Goal: Task Accomplishment & Management: Use online tool/utility

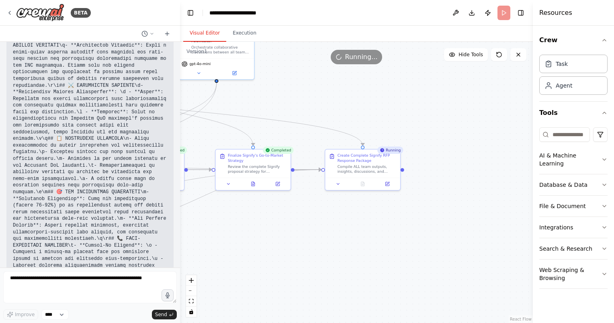
click at [303, 66] on div ".deletable-edge-delete-btn { width: 20px; height: 20px; border: 0px solid #ffff…" at bounding box center [356, 182] width 353 height 281
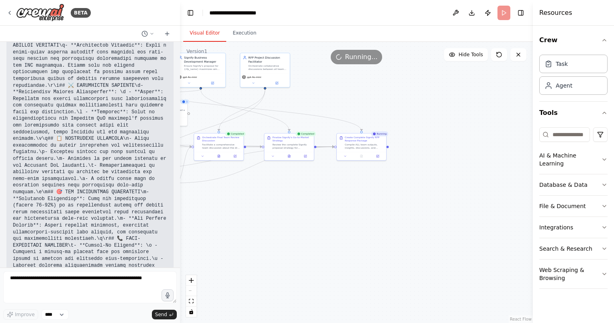
drag, startPoint x: 299, startPoint y: 218, endPoint x: 495, endPoint y: 288, distance: 208.2
click at [491, 288] on div ".deletable-edge-delete-btn { width: 20px; height: 20px; border: 0px solid #ffff…" at bounding box center [356, 182] width 353 height 281
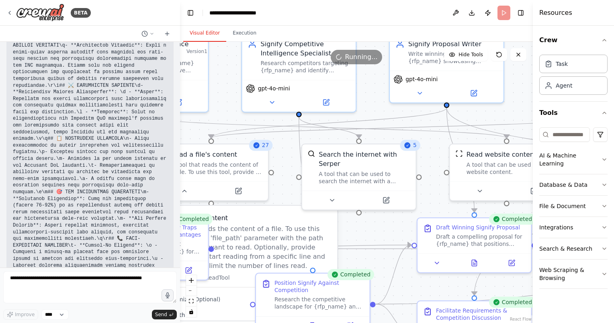
drag, startPoint x: 242, startPoint y: 207, endPoint x: 453, endPoint y: 224, distance: 211.6
click at [453, 227] on div ".deletable-edge-delete-btn { width: 20px; height: 20px; border: 0px solid #ffff…" at bounding box center [356, 182] width 353 height 281
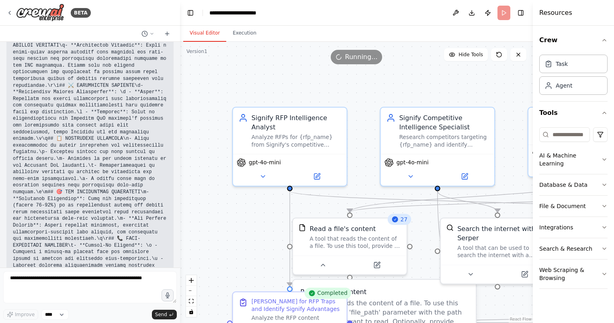
drag, startPoint x: 254, startPoint y: 177, endPoint x: 211, endPoint y: 217, distance: 58.8
click at [198, 221] on div ".deletable-edge-delete-btn { width: 20px; height: 20px; border: 0px solid #ffff…" at bounding box center [356, 182] width 353 height 281
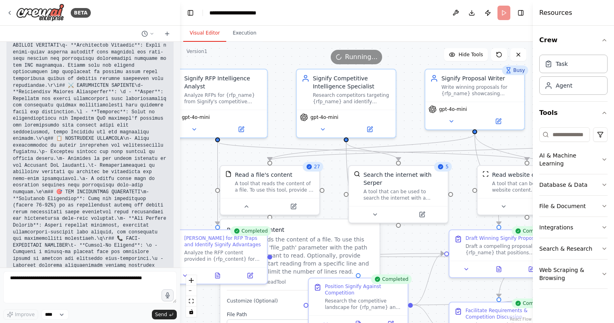
drag, startPoint x: 246, startPoint y: 224, endPoint x: 146, endPoint y: 121, distance: 144.1
click at [147, 120] on div "BETA an agentic landscape with different roles for Request for proposals 11:40 …" at bounding box center [307, 161] width 614 height 323
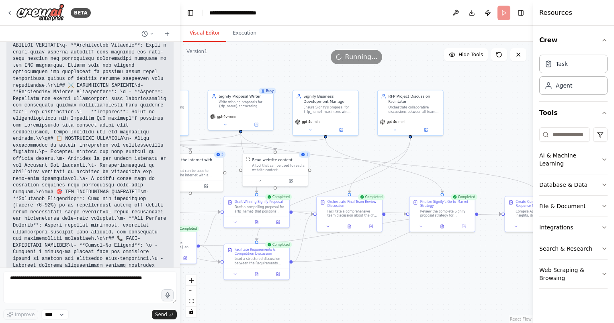
drag, startPoint x: 485, startPoint y: 275, endPoint x: 303, endPoint y: 295, distance: 182.3
click at [301, 296] on div ".deletable-edge-delete-btn { width: 20px; height: 20px; border: 0px solid #ffff…" at bounding box center [356, 182] width 353 height 281
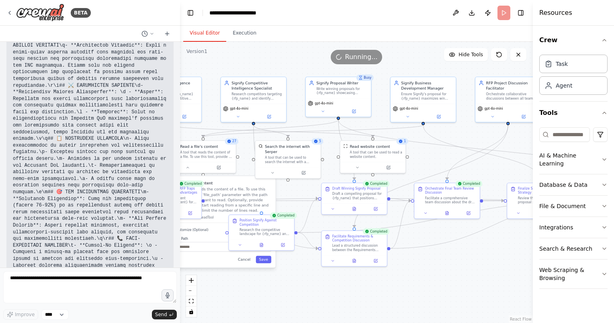
drag, startPoint x: 356, startPoint y: 270, endPoint x: 456, endPoint y: 254, distance: 100.6
click at [456, 254] on div ".deletable-edge-delete-btn { width: 20px; height: 20px; border: 0px solid #ffff…" at bounding box center [356, 182] width 353 height 281
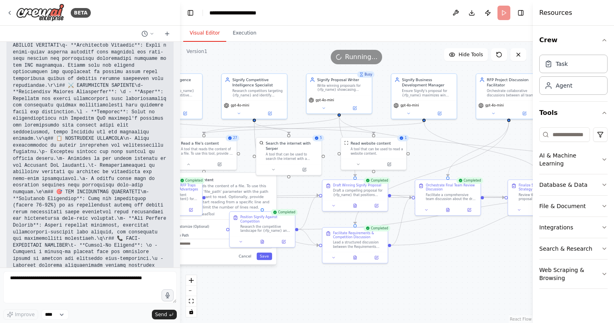
click at [429, 251] on div ".deletable-edge-delete-btn { width: 20px; height: 20px; border: 0px solid #ffff…" at bounding box center [356, 182] width 353 height 281
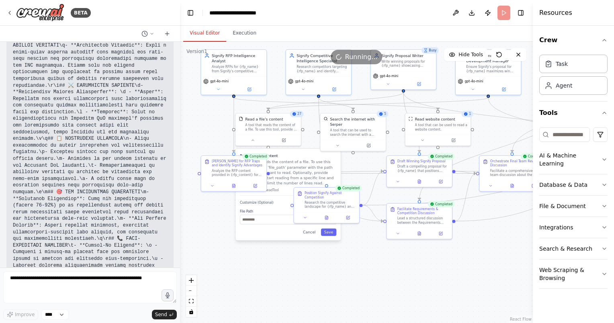
drag, startPoint x: 299, startPoint y: 276, endPoint x: 363, endPoint y: 252, distance: 68.7
click at [363, 252] on div ".deletable-edge-delete-btn { width: 20px; height: 20px; border: 0px solid #ffff…" at bounding box center [356, 182] width 353 height 281
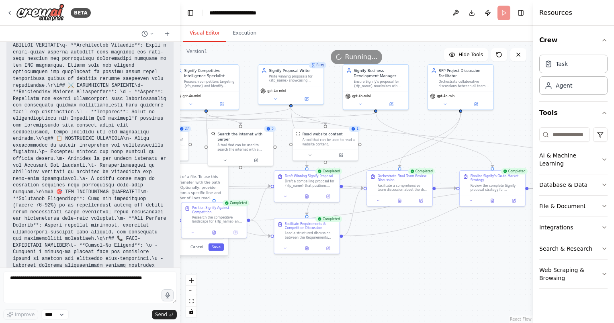
drag, startPoint x: 462, startPoint y: 260, endPoint x: 349, endPoint y: 275, distance: 114.3
click at [349, 275] on div ".deletable-edge-delete-btn { width: 20px; height: 20px; border: 0px solid #ffff…" at bounding box center [356, 182] width 353 height 281
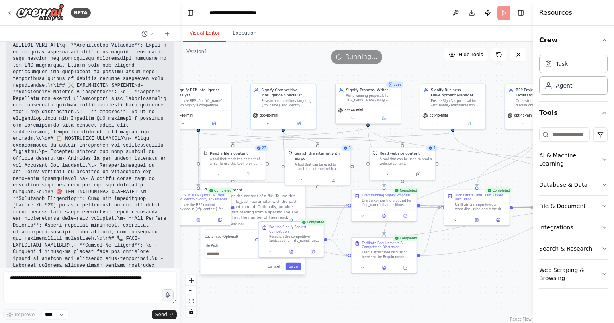
drag, startPoint x: 402, startPoint y: 279, endPoint x: 477, endPoint y: 299, distance: 77.7
click at [477, 299] on div ".deletable-edge-delete-btn { width: 20px; height: 20px; border: 0px solid #ffff…" at bounding box center [356, 182] width 353 height 281
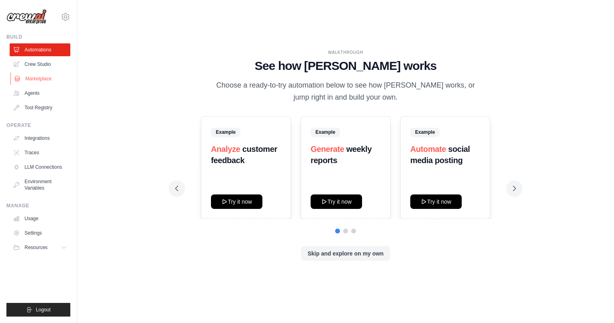
click at [27, 78] on link "Marketplace" at bounding box center [40, 78] width 61 height 13
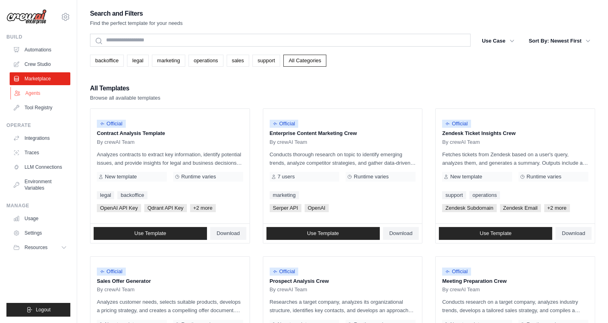
click at [33, 93] on link "Agents" at bounding box center [40, 93] width 61 height 13
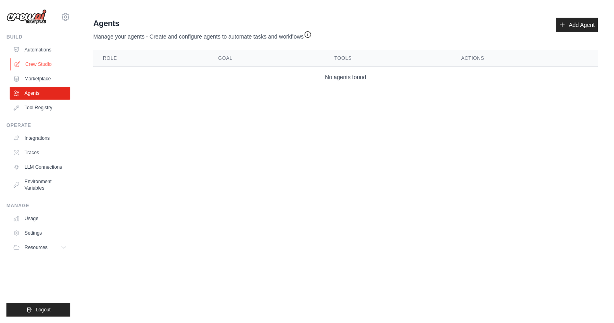
click at [31, 70] on link "Crew Studio" at bounding box center [40, 64] width 61 height 13
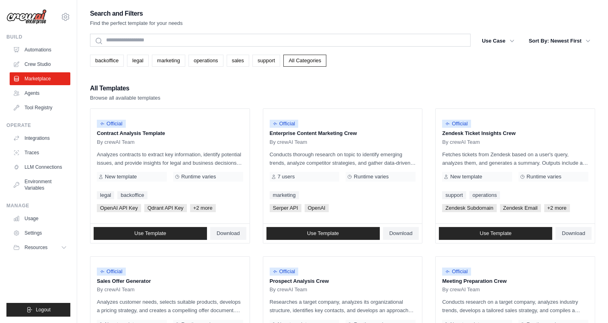
click at [36, 49] on link "Automations" at bounding box center [40, 49] width 61 height 13
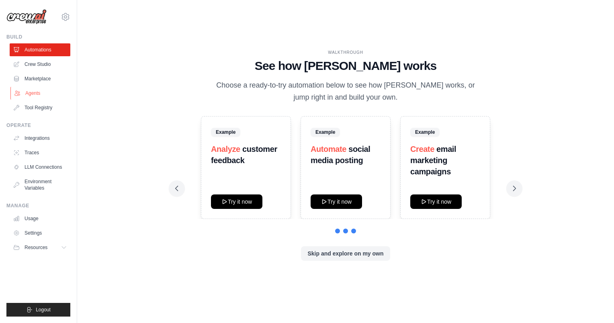
click at [35, 98] on link "Agents" at bounding box center [40, 93] width 61 height 13
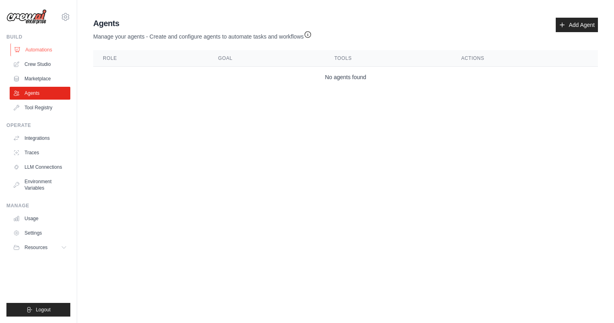
click at [27, 50] on link "Automations" at bounding box center [40, 49] width 61 height 13
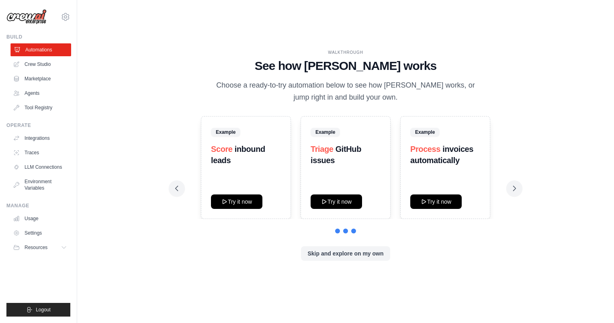
click at [26, 54] on link "Automations" at bounding box center [40, 49] width 61 height 13
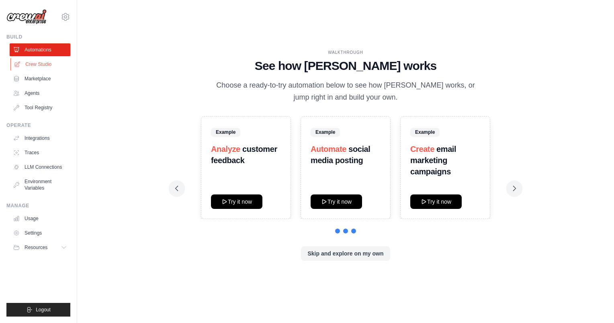
click at [35, 61] on link "Crew Studio" at bounding box center [40, 64] width 61 height 13
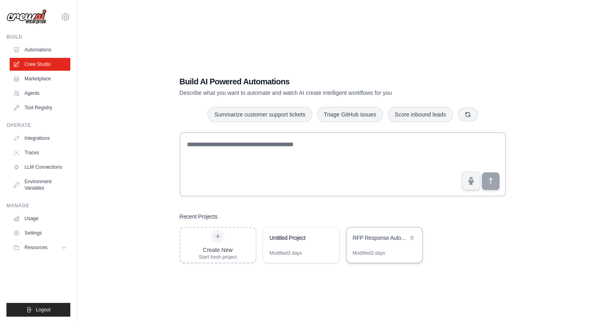
click at [369, 242] on div "RFP Response Automation" at bounding box center [380, 239] width 55 height 10
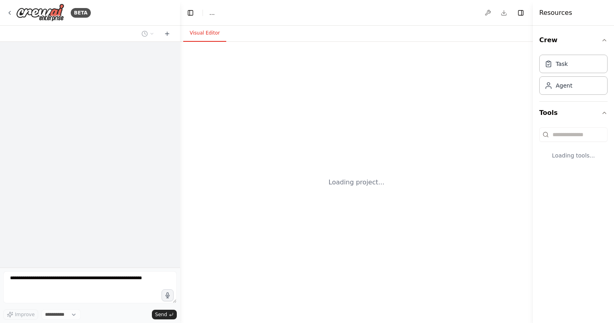
select select "****"
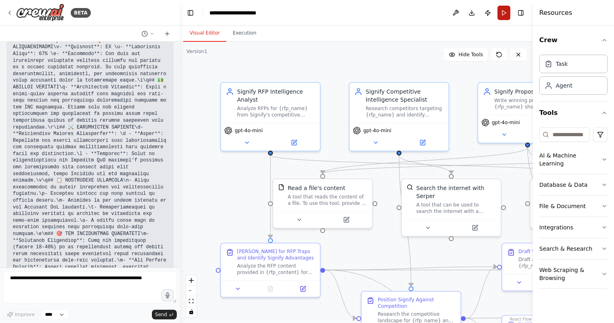
scroll to position [10369, 0]
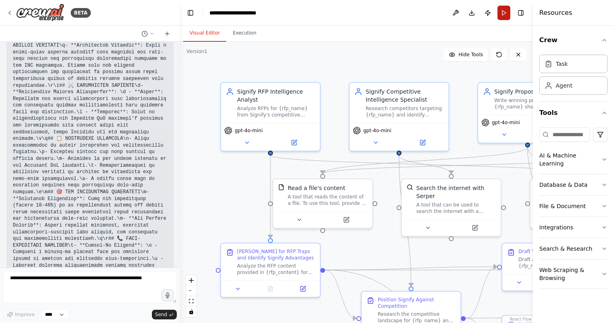
click at [503, 13] on button "Run" at bounding box center [503, 13] width 13 height 14
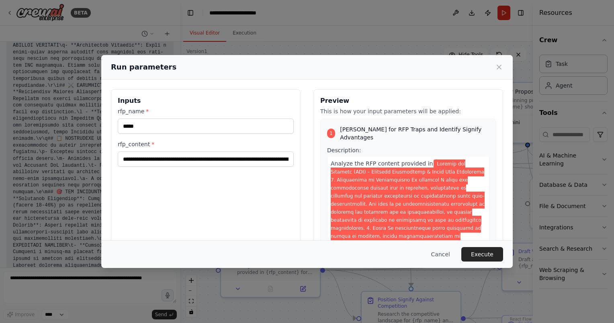
click at [393, 189] on span at bounding box center [408, 313] width 155 height 306
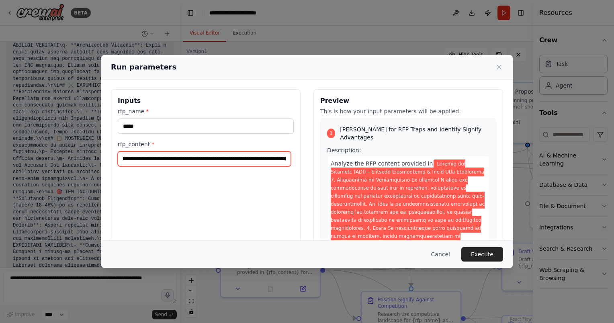
drag, startPoint x: 190, startPoint y: 160, endPoint x: 337, endPoint y: 159, distance: 146.7
click at [337, 159] on div "Inputs rfp_name * ***** rfp_content * Preview This is how your input parameters…" at bounding box center [307, 184] width 392 height 190
click at [209, 161] on input "rfp_content *" at bounding box center [204, 158] width 173 height 15
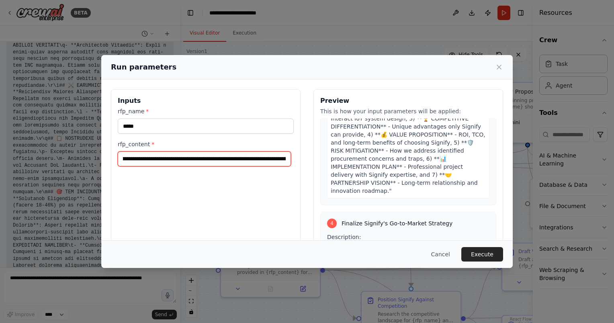
scroll to position [1045, 0]
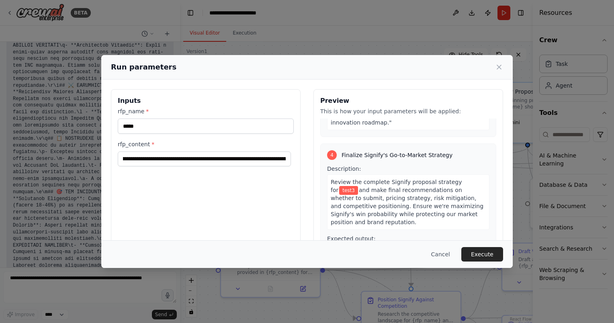
click at [482, 250] on button "Execute" at bounding box center [482, 254] width 42 height 14
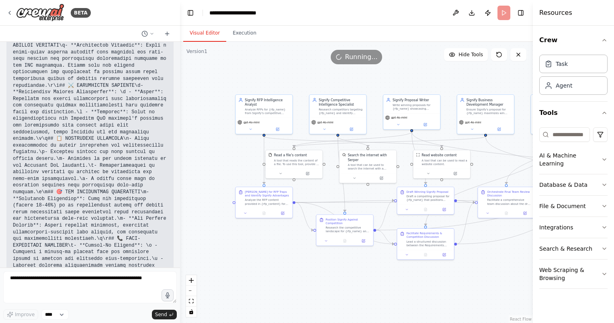
drag, startPoint x: 437, startPoint y: 264, endPoint x: 334, endPoint y: 254, distance: 103.0
click at [334, 254] on div ".deletable-edge-delete-btn { width: 20px; height: 20px; border: 0px solid #ffff…" at bounding box center [356, 182] width 353 height 281
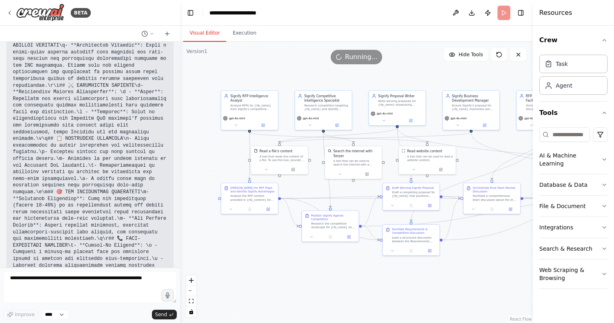
click at [244, 35] on button "Execution" at bounding box center [244, 33] width 37 height 17
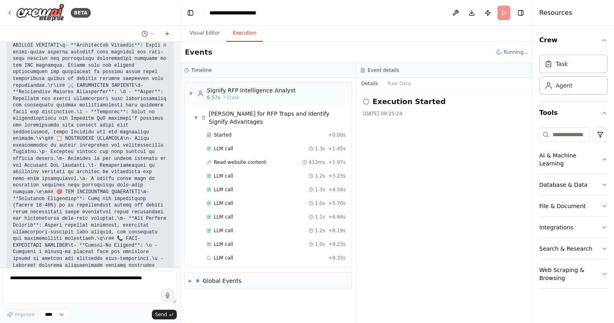
click at [209, 31] on button "Visual Editor" at bounding box center [204, 33] width 43 height 17
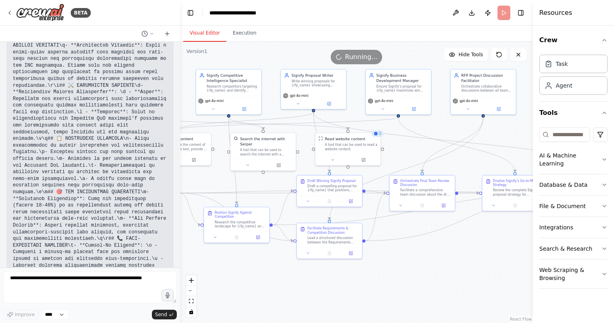
drag, startPoint x: 312, startPoint y: 80, endPoint x: 214, endPoint y: 52, distance: 102.1
click at [214, 52] on div "Version 1 Hide Tools .deletable-edge-delete-btn { width: 20px; height: 20px; bo…" at bounding box center [356, 182] width 353 height 281
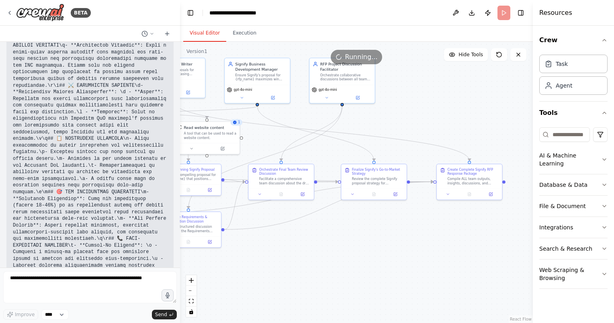
drag, startPoint x: 429, startPoint y: 263, endPoint x: 290, endPoint y: 257, distance: 139.6
click at [290, 257] on div ".deletable-edge-delete-btn { width: 20px; height: 20px; border: 0px solid #ffff…" at bounding box center [356, 182] width 353 height 281
click at [448, 197] on div at bounding box center [469, 193] width 65 height 11
click at [448, 193] on icon at bounding box center [448, 192] width 2 height 1
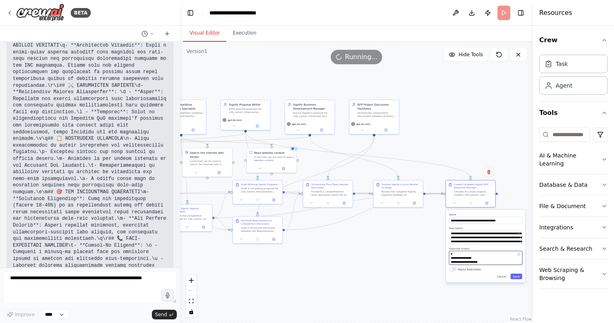
click at [467, 258] on textarea at bounding box center [485, 258] width 73 height 14
click at [369, 276] on div ".deletable-edge-delete-btn { width: 20px; height: 20px; border: 0px solid #ffff…" at bounding box center [356, 182] width 353 height 281
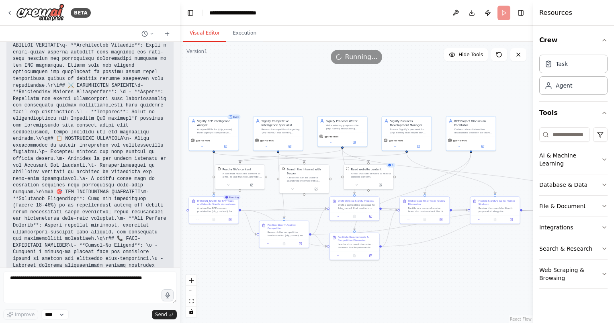
drag, startPoint x: 351, startPoint y: 254, endPoint x: 435, endPoint y: 265, distance: 84.7
click at [438, 267] on div ".deletable-edge-delete-btn { width: 20px; height: 20px; border: 0px solid #ffff…" at bounding box center [356, 182] width 353 height 281
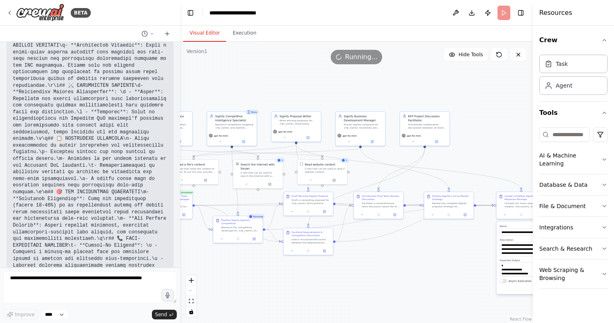
drag, startPoint x: 479, startPoint y: 281, endPoint x: 436, endPoint y: 278, distance: 42.7
click at [436, 278] on div ".deletable-edge-delete-btn { width: 20px; height: 20px; border: 0px solid #ffff…" at bounding box center [356, 182] width 353 height 281
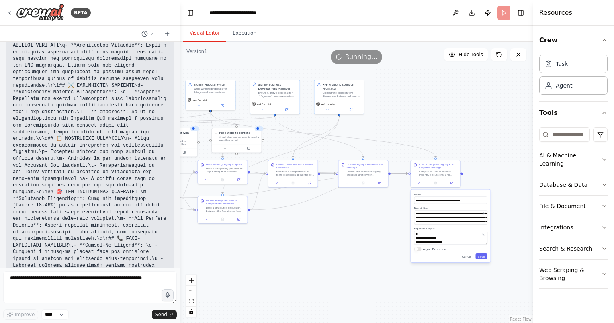
drag, startPoint x: 447, startPoint y: 273, endPoint x: 356, endPoint y: 239, distance: 96.9
click at [360, 240] on div ".deletable-edge-delete-btn { width: 20px; height: 20px; border: 0px solid #ffff…" at bounding box center [356, 182] width 353 height 281
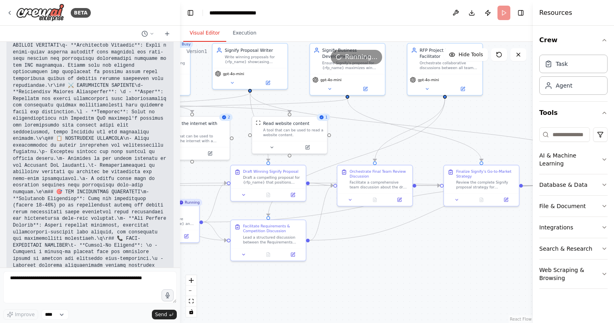
drag, startPoint x: 307, startPoint y: 234, endPoint x: 455, endPoint y: 281, distance: 155.2
click at [445, 284] on div ".deletable-edge-delete-btn { width: 20px; height: 20px; border: 0px solid #ffff…" at bounding box center [356, 182] width 353 height 281
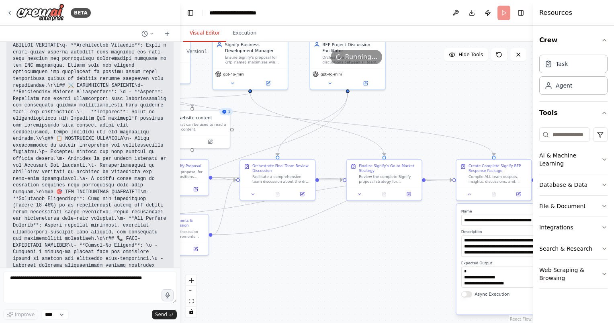
drag, startPoint x: 238, startPoint y: 289, endPoint x: 76, endPoint y: 272, distance: 163.6
click at [77, 273] on div "BETA an agentic landscape with different roles for Request for proposals 11:40 …" at bounding box center [307, 161] width 614 height 323
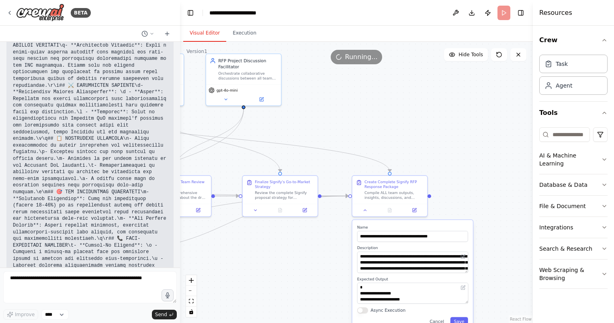
drag, startPoint x: 315, startPoint y: 281, endPoint x: 221, endPoint y: 299, distance: 95.3
click at [221, 299] on div ".deletable-edge-delete-btn { width: 20px; height: 20px; border: 0px solid #ffff…" at bounding box center [356, 182] width 353 height 281
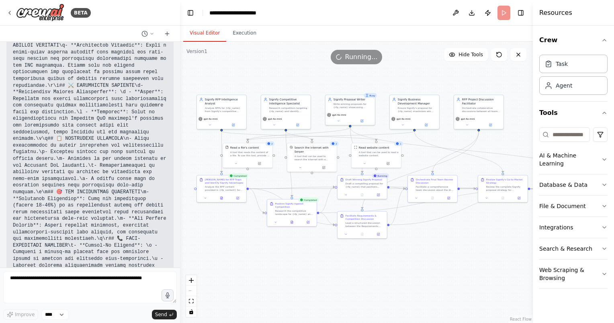
drag, startPoint x: 282, startPoint y: 265, endPoint x: 397, endPoint y: 243, distance: 116.5
click at [449, 253] on div ".deletable-edge-delete-btn { width: 20px; height: 20px; border: 0px solid #ffff…" at bounding box center [356, 182] width 353 height 281
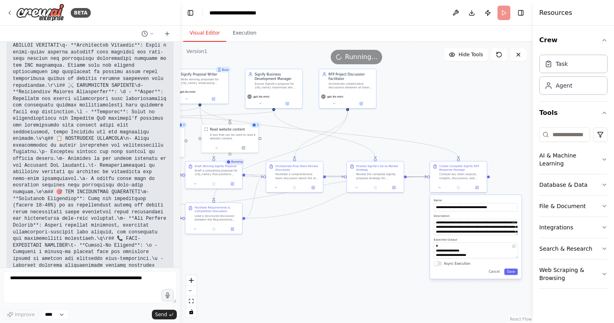
drag, startPoint x: 474, startPoint y: 234, endPoint x: 257, endPoint y: 223, distance: 217.2
click at [257, 224] on div ".deletable-edge-delete-btn { width: 20px; height: 20px; border: 0px solid #ffff…" at bounding box center [356, 182] width 353 height 281
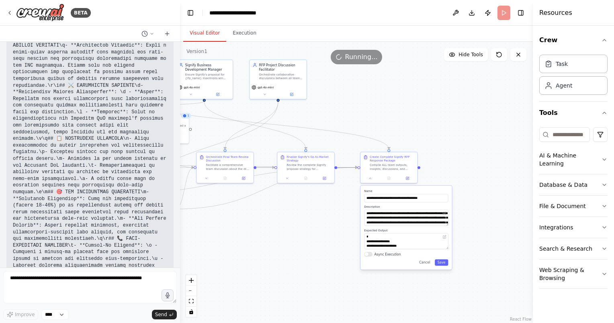
drag, startPoint x: 336, startPoint y: 227, endPoint x: 315, endPoint y: 222, distance: 21.4
click at [315, 222] on div ".deletable-edge-delete-btn { width: 20px; height: 20px; border: 0px solid #ffff…" at bounding box center [356, 182] width 353 height 281
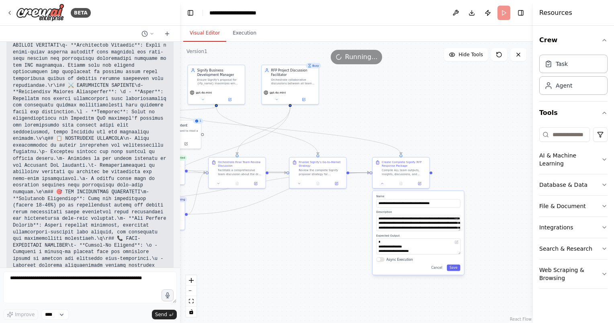
drag, startPoint x: 305, startPoint y: 228, endPoint x: 319, endPoint y: 235, distance: 15.5
click at [319, 235] on div ".deletable-edge-delete-btn { width: 20px; height: 20px; border: 0px solid #ffff…" at bounding box center [356, 182] width 353 height 281
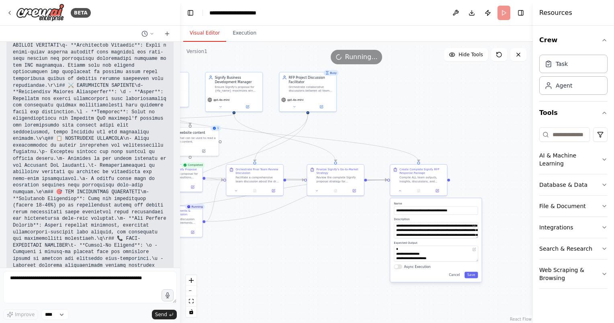
drag, startPoint x: 304, startPoint y: 219, endPoint x: 321, endPoint y: 227, distance: 19.1
click at [321, 227] on div ".deletable-edge-delete-btn { width: 20px; height: 20px; border: 0px solid #ffff…" at bounding box center [356, 182] width 353 height 281
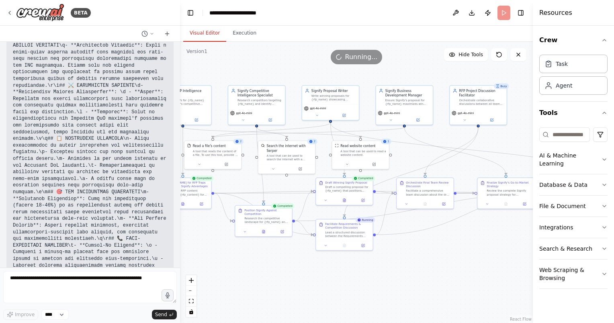
drag, startPoint x: 264, startPoint y: 226, endPoint x: 439, endPoint y: 241, distance: 175.8
click at [439, 241] on div ".deletable-edge-delete-btn { width: 20px; height: 20px; border: 0px solid #ffff…" at bounding box center [356, 182] width 353 height 281
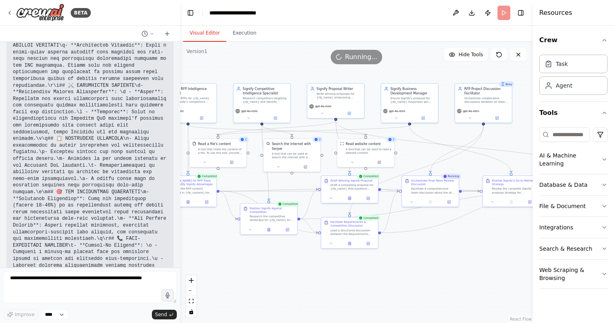
click at [420, 258] on div ".deletable-edge-delete-btn { width: 20px; height: 20px; border: 0px solid #ffff…" at bounding box center [356, 182] width 353 height 281
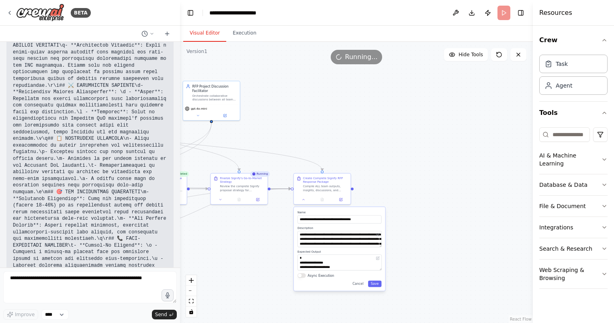
drag, startPoint x: 489, startPoint y: 240, endPoint x: 212, endPoint y: 237, distance: 276.5
click at [213, 238] on div ".deletable-edge-delete-btn { width: 20px; height: 20px; border: 0px solid #ffff…" at bounding box center [356, 182] width 353 height 281
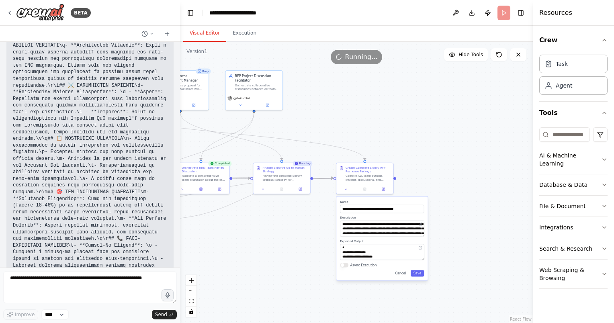
drag, startPoint x: 410, startPoint y: 148, endPoint x: 454, endPoint y: 137, distance: 45.4
click at [454, 137] on div ".deletable-edge-delete-btn { width: 20px; height: 20px; border: 0px solid #ffff…" at bounding box center [356, 182] width 353 height 281
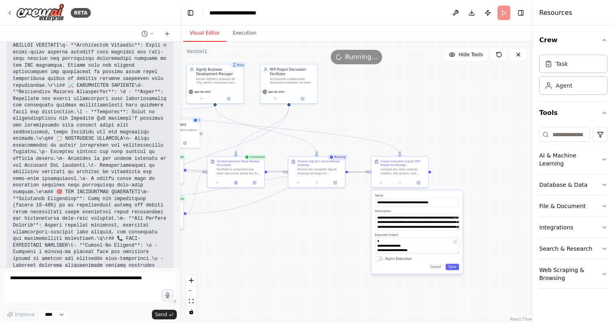
drag, startPoint x: 287, startPoint y: 252, endPoint x: 324, endPoint y: 244, distance: 37.7
click at [324, 244] on div ".deletable-edge-delete-btn { width: 20px; height: 20px; border: 0px solid #ffff…" at bounding box center [356, 182] width 353 height 281
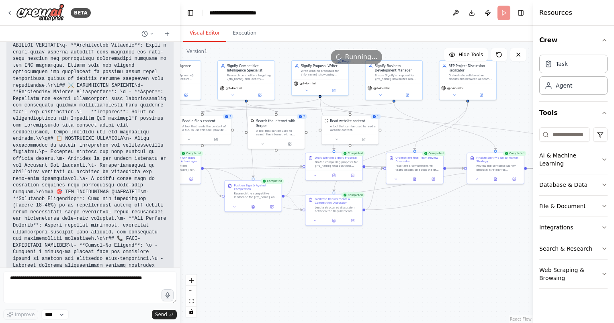
drag, startPoint x: 322, startPoint y: 242, endPoint x: 533, endPoint y: 237, distance: 210.6
click at [533, 237] on div "BETA an agentic landscape with different roles for Request for proposals 11:40 …" at bounding box center [307, 161] width 614 height 323
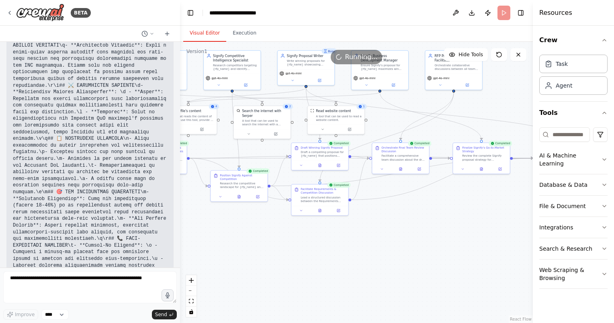
drag, startPoint x: 299, startPoint y: 264, endPoint x: 246, endPoint y: 246, distance: 55.8
click at [245, 249] on div ".deletable-edge-delete-btn { width: 20px; height: 20px; border: 0px solid #ffff…" at bounding box center [356, 182] width 353 height 281
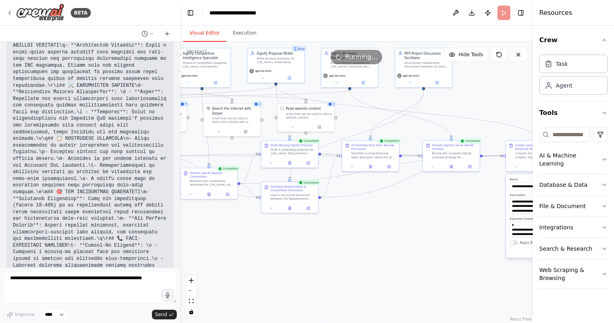
drag, startPoint x: 422, startPoint y: 246, endPoint x: 308, endPoint y: 272, distance: 117.2
click at [308, 272] on div ".deletable-edge-delete-btn { width: 20px; height: 20px; border: 0px solid #ffff…" at bounding box center [356, 182] width 353 height 281
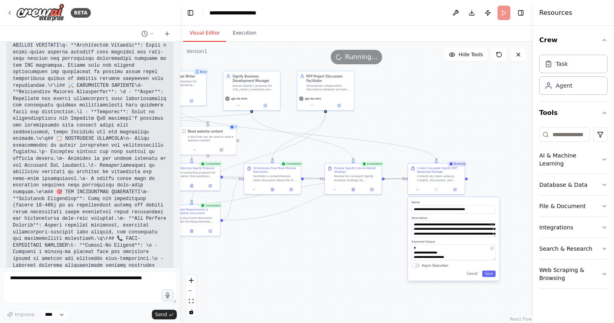
drag, startPoint x: 334, startPoint y: 248, endPoint x: 300, endPoint y: 250, distance: 34.2
click at [301, 250] on div ".deletable-edge-delete-btn { width: 20px; height: 20px; border: 0px solid #ffff…" at bounding box center [356, 182] width 353 height 281
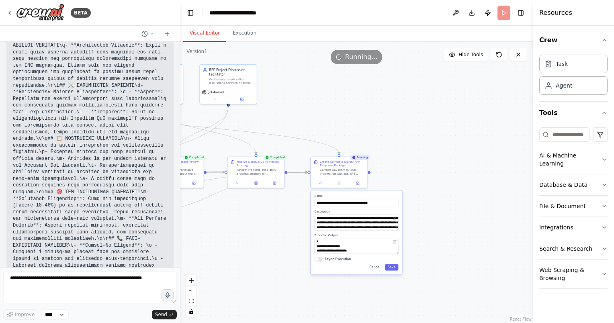
drag, startPoint x: 328, startPoint y: 227, endPoint x: 254, endPoint y: 218, distance: 74.9
click at [255, 219] on div ".deletable-edge-delete-btn { width: 20px; height: 20px; border: 0px solid #ffff…" at bounding box center [356, 182] width 353 height 281
click at [374, 268] on button "Cancel" at bounding box center [373, 266] width 16 height 6
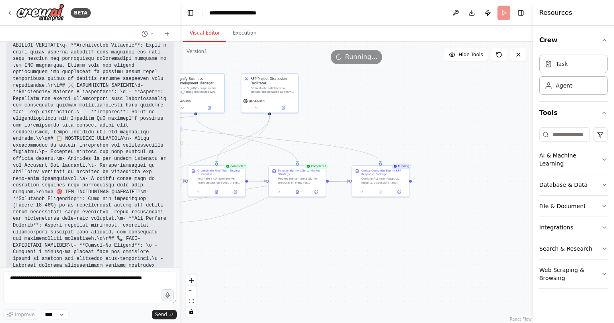
drag, startPoint x: 334, startPoint y: 213, endPoint x: 378, endPoint y: 224, distance: 45.4
click at [378, 224] on div ".deletable-edge-delete-btn { width: 20px; height: 20px; border: 0px solid #ffff…" at bounding box center [356, 182] width 353 height 281
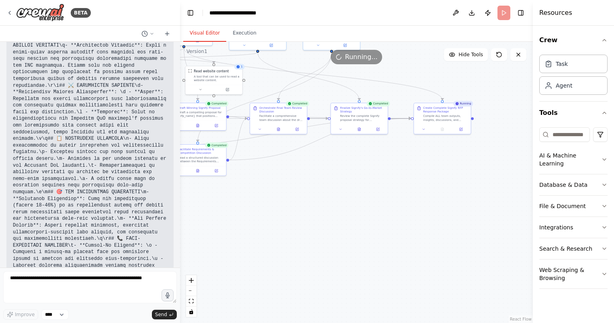
drag, startPoint x: 324, startPoint y: 238, endPoint x: 376, endPoint y: 178, distance: 79.2
click at [376, 178] on div ".deletable-edge-delete-btn { width: 20px; height: 20px; border: 0px solid #ffff…" at bounding box center [356, 182] width 353 height 281
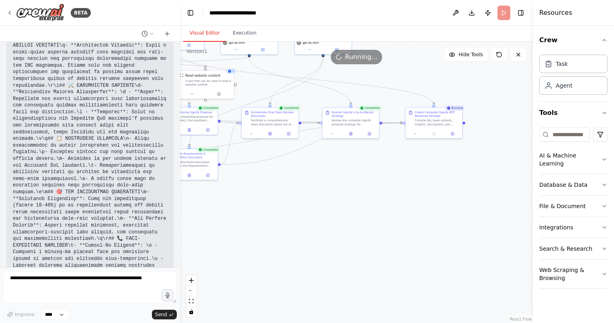
drag, startPoint x: 83, startPoint y: 101, endPoint x: 84, endPoint y: 109, distance: 8.0
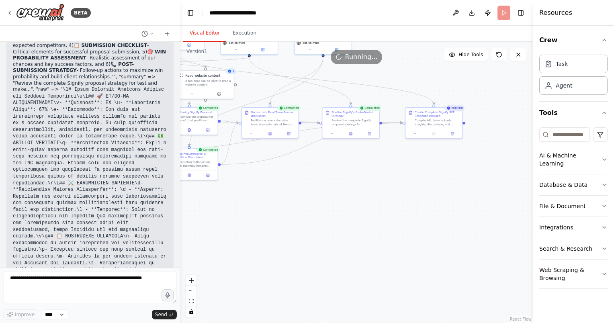
scroll to position [10369, 0]
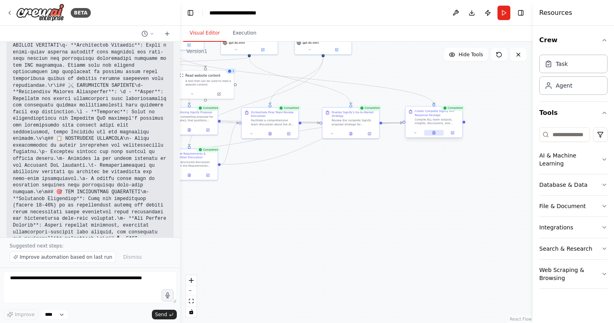
click at [436, 131] on button at bounding box center [434, 133] width 20 height 6
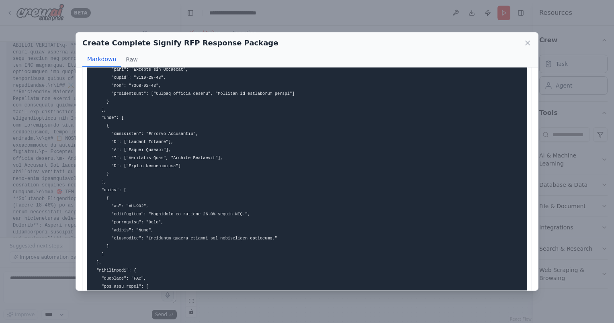
scroll to position [10399, 0]
click at [526, 42] on icon at bounding box center [528, 43] width 8 height 8
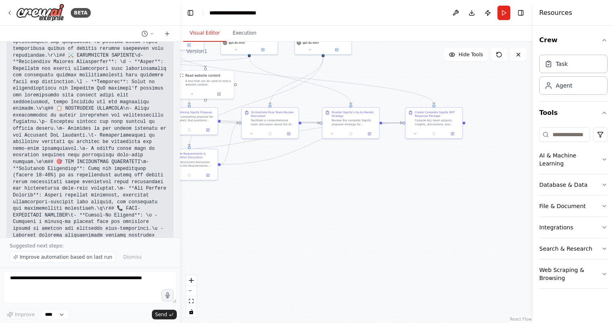
click at [419, 196] on div ".deletable-edge-delete-btn { width: 20px; height: 20px; border: 0px solid #ffff…" at bounding box center [356, 182] width 353 height 281
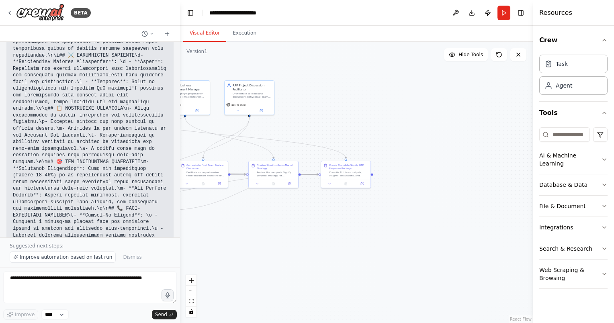
drag, startPoint x: 384, startPoint y: 209, endPoint x: 296, endPoint y: 242, distance: 94.5
click at [295, 243] on div ".deletable-edge-delete-btn { width: 20px; height: 20px; border: 0px solid #ffff…" at bounding box center [356, 182] width 353 height 281
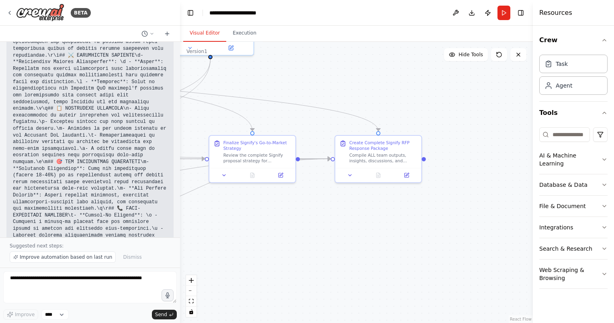
click at [390, 220] on div ".deletable-edge-delete-btn { width: 20px; height: 20px; border: 0px solid #ffff…" at bounding box center [356, 182] width 353 height 281
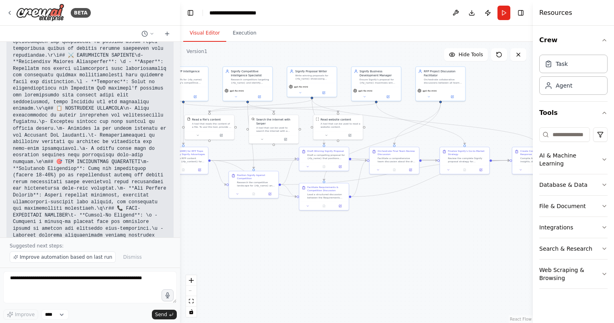
drag, startPoint x: 392, startPoint y: 214, endPoint x: 510, endPoint y: 213, distance: 118.5
click at [510, 213] on div ".deletable-edge-delete-btn { width: 20px; height: 20px; border: 0px solid #ffff…" at bounding box center [356, 182] width 353 height 281
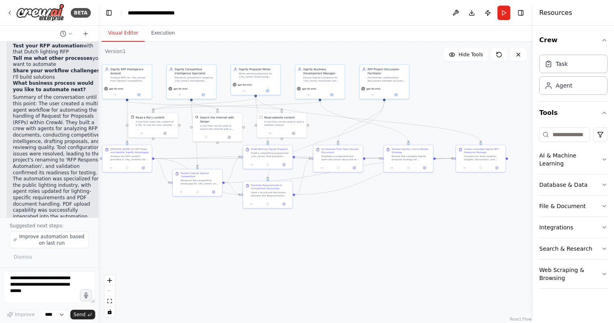
drag, startPoint x: 178, startPoint y: 75, endPoint x: 98, endPoint y: 77, distance: 80.4
click at [98, 77] on div "BETA an agentic landscape with different roles for Request for proposals 11:40 …" at bounding box center [307, 161] width 614 height 323
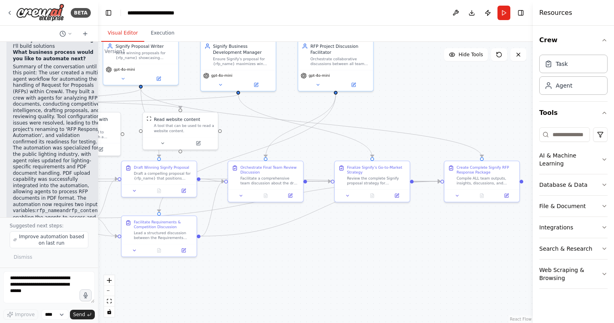
drag, startPoint x: 453, startPoint y: 207, endPoint x: 360, endPoint y: 232, distance: 96.2
click at [360, 232] on div ".deletable-edge-delete-btn { width: 20px; height: 20px; border: 0px solid #ffff…" at bounding box center [315, 182] width 435 height 281
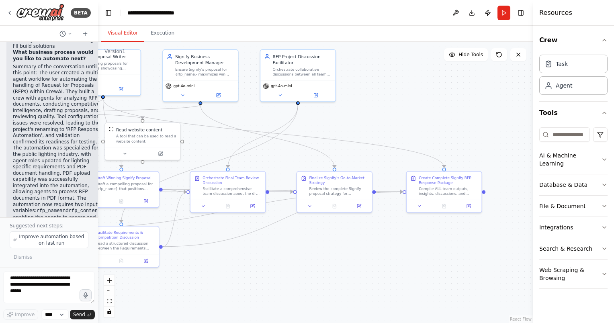
drag, startPoint x: 413, startPoint y: 234, endPoint x: 380, endPoint y: 238, distance: 33.5
click at [381, 242] on div ".deletable-edge-delete-btn { width: 20px; height: 20px; border: 0px solid #ffff…" at bounding box center [315, 182] width 435 height 281
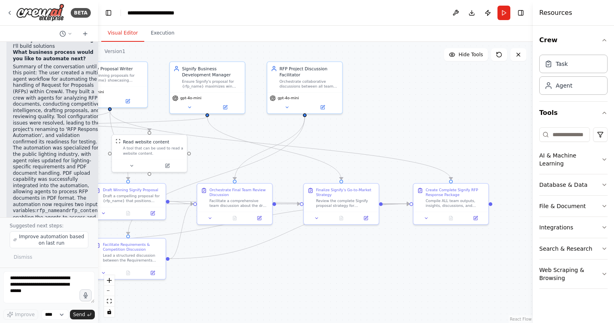
drag, startPoint x: 417, startPoint y: 92, endPoint x: 508, endPoint y: 153, distance: 109.9
click at [508, 153] on div ".deletable-edge-delete-btn { width: 20px; height: 20px; border: 0px solid #ffff…" at bounding box center [315, 182] width 435 height 281
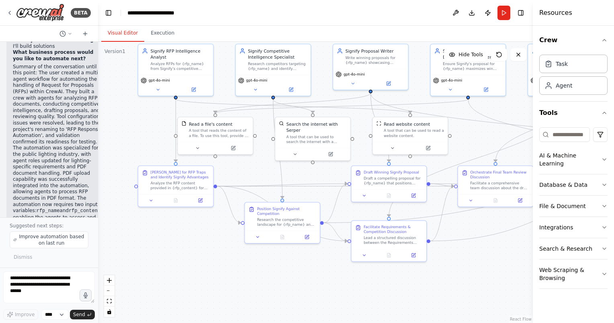
drag, startPoint x: 374, startPoint y: 72, endPoint x: 391, endPoint y: 12, distance: 62.2
click at [391, 12] on main "**********" at bounding box center [315, 161] width 435 height 323
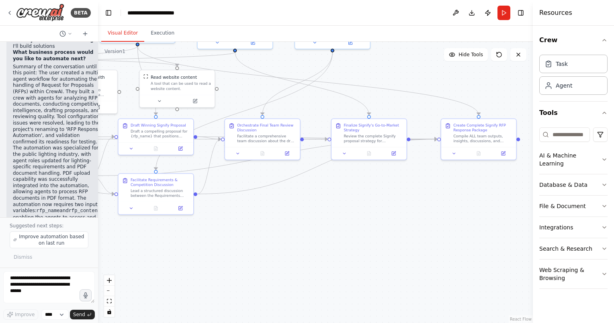
drag, startPoint x: 488, startPoint y: 263, endPoint x: 283, endPoint y: 229, distance: 207.7
click at [283, 229] on div ".deletable-edge-delete-btn { width: 20px; height: 20px; border: 0px solid #ffff…" at bounding box center [315, 182] width 435 height 281
click at [455, 153] on icon at bounding box center [454, 152] width 5 height 5
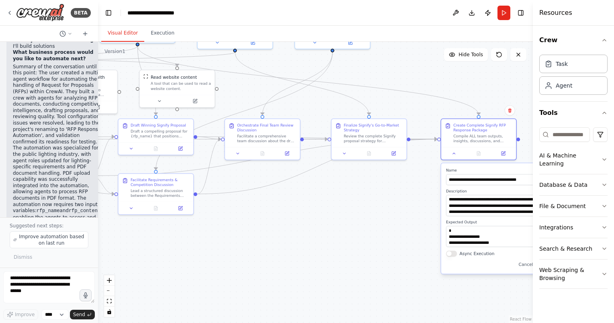
click at [422, 207] on div ".deletable-edge-delete-btn { width: 20px; height: 20px; border: 0px solid #ffff…" at bounding box center [315, 182] width 435 height 281
click at [283, 239] on div ".deletable-edge-delete-btn { width: 20px; height: 20px; border: 0px solid #ffff…" at bounding box center [315, 182] width 435 height 281
click at [503, 11] on button "Run" at bounding box center [503, 13] width 13 height 14
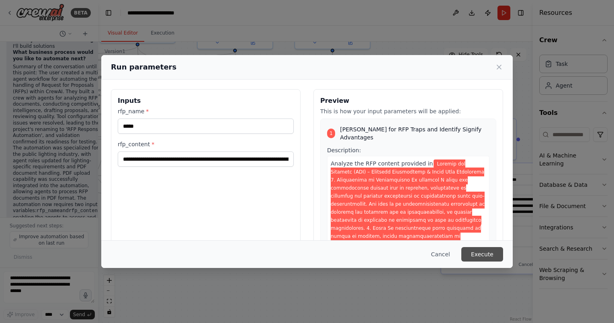
click at [483, 251] on button "Execute" at bounding box center [482, 254] width 42 height 14
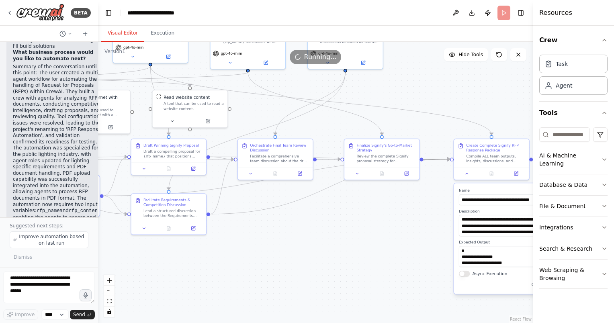
drag, startPoint x: 286, startPoint y: 262, endPoint x: 308, endPoint y: 281, distance: 29.3
click at [307, 283] on div ".deletable-edge-delete-btn { width: 20px; height: 20px; border: 0px solid #ffff…" at bounding box center [315, 182] width 435 height 281
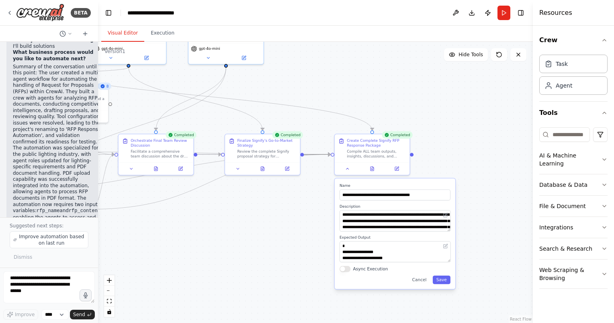
drag, startPoint x: 425, startPoint y: 260, endPoint x: 289, endPoint y: 241, distance: 136.8
click at [289, 241] on div ".deletable-edge-delete-btn { width: 20px; height: 20px; border: 0px solid #ffff…" at bounding box center [315, 182] width 435 height 281
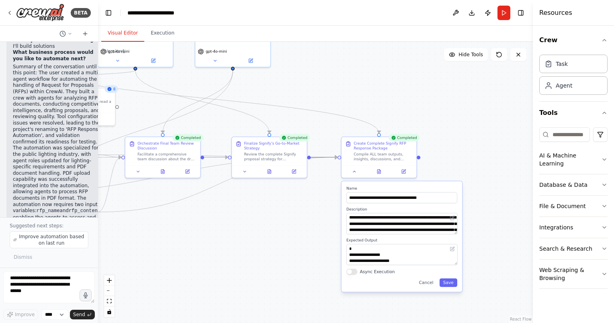
drag, startPoint x: 265, startPoint y: 232, endPoint x: 279, endPoint y: 237, distance: 14.9
click at [278, 238] on div ".deletable-edge-delete-btn { width: 20px; height: 20px; border: 0px solid #ffff…" at bounding box center [315, 182] width 435 height 281
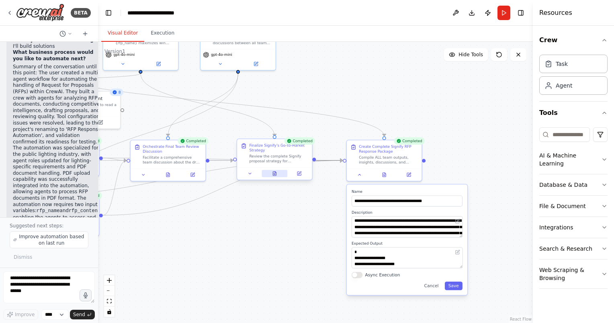
click at [275, 175] on icon at bounding box center [274, 174] width 3 height 4
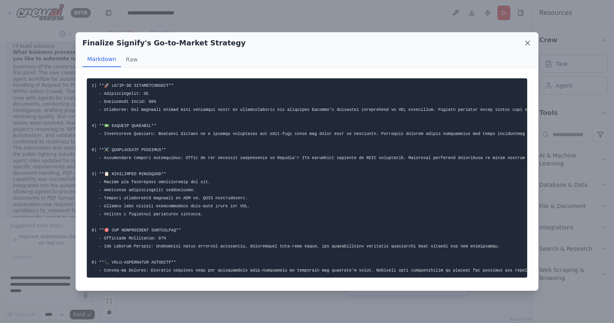
click at [526, 41] on icon at bounding box center [528, 43] width 8 height 8
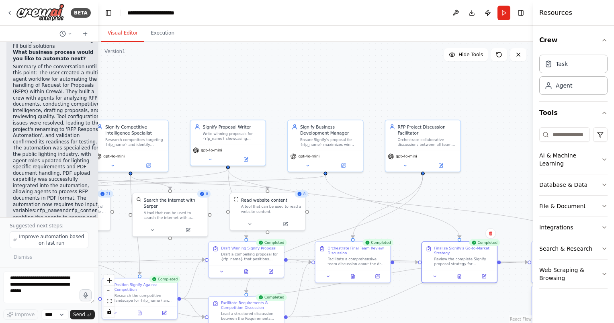
drag, startPoint x: 339, startPoint y: 53, endPoint x: 530, endPoint y: 153, distance: 215.3
click at [530, 154] on div "BETA an agentic landscape with different roles for Request for proposals 11:40 …" at bounding box center [307, 161] width 614 height 323
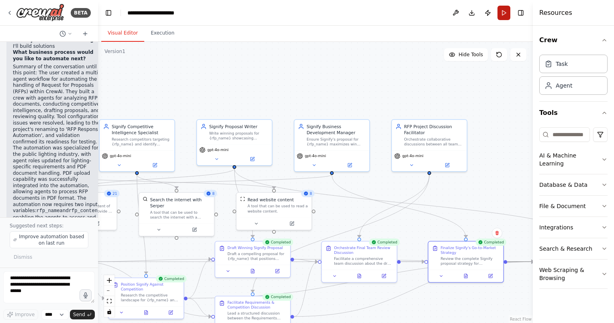
click at [501, 13] on button "Run" at bounding box center [503, 13] width 13 height 14
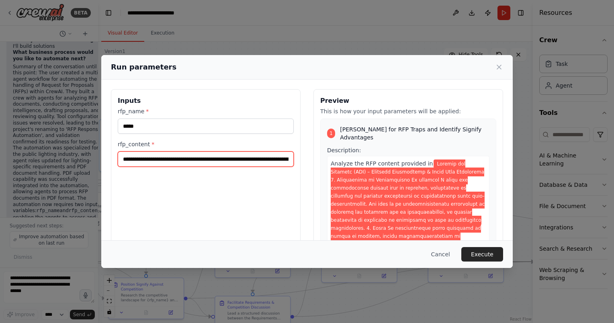
click at [213, 158] on input "rfp_content *" at bounding box center [206, 158] width 176 height 15
paste input "**********"
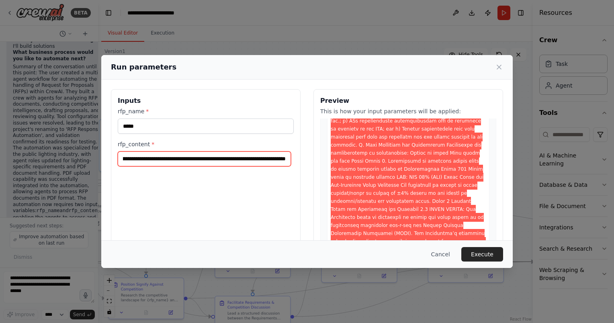
scroll to position [2290, 0]
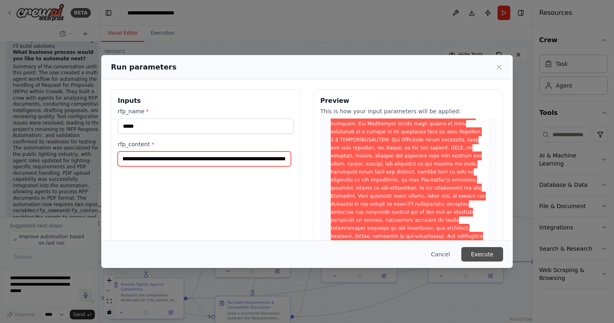
type input "**********"
click at [483, 251] on button "Execute" at bounding box center [482, 254] width 42 height 14
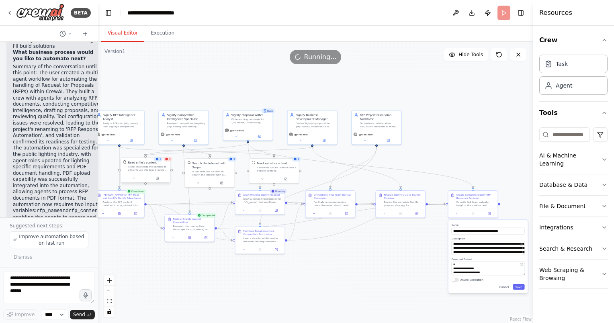
click at [157, 168] on div "A tool that reads the content of a file. To use this tool, provide a 'file_path…" at bounding box center [148, 168] width 40 height 6
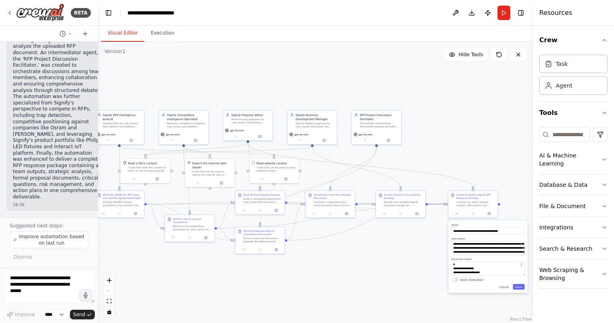
click at [411, 268] on div ".deletable-edge-delete-btn { width: 20px; height: 20px; border: 0px solid #ffff…" at bounding box center [315, 182] width 435 height 281
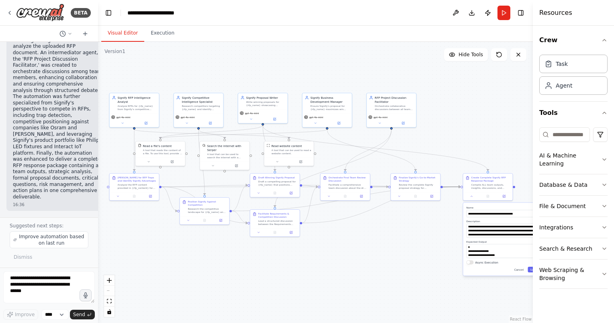
click at [522, 273] on div "**********" at bounding box center [503, 239] width 80 height 73
click at [522, 270] on button "Cancel" at bounding box center [519, 270] width 14 height 6
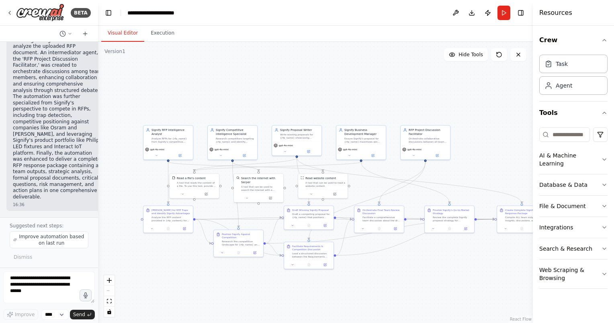
drag, startPoint x: 398, startPoint y: 242, endPoint x: 375, endPoint y: 266, distance: 33.5
click at [375, 266] on div ".deletable-edge-delete-btn { width: 20px; height: 20px; border: 0px solid #ffff…" at bounding box center [315, 182] width 435 height 281
click at [505, 17] on button "Run" at bounding box center [503, 13] width 13 height 14
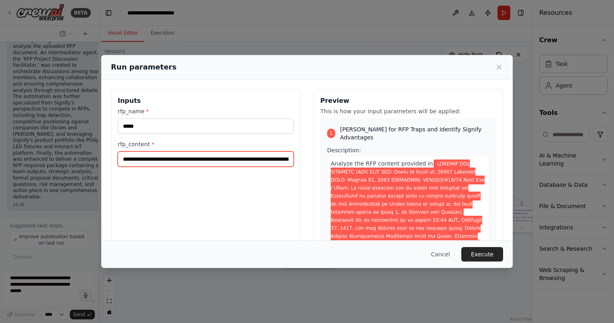
drag, startPoint x: 211, startPoint y: 159, endPoint x: 285, endPoint y: 158, distance: 74.0
click at [283, 158] on input "rfp_content *" at bounding box center [206, 158] width 176 height 15
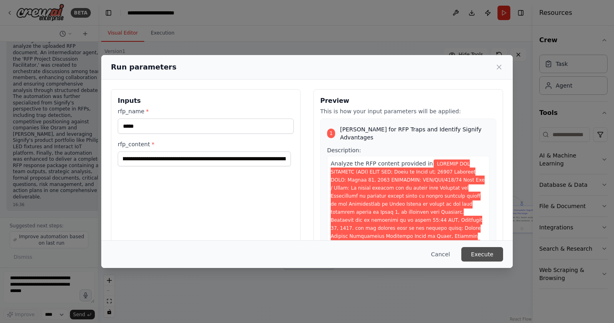
click at [489, 256] on button "Execute" at bounding box center [482, 254] width 42 height 14
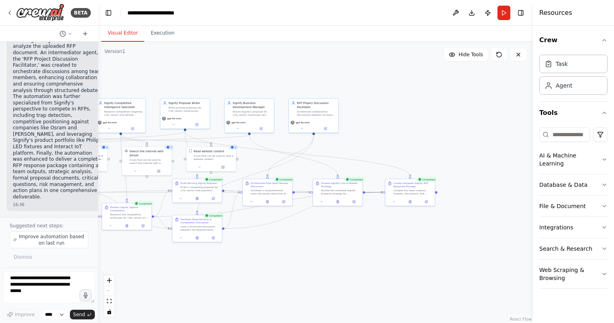
drag, startPoint x: 436, startPoint y: 274, endPoint x: 329, endPoint y: 238, distance: 112.1
click at [327, 241] on div ".deletable-edge-delete-btn { width: 20px; height: 20px; border: 0px solid #ffff…" at bounding box center [315, 182] width 435 height 281
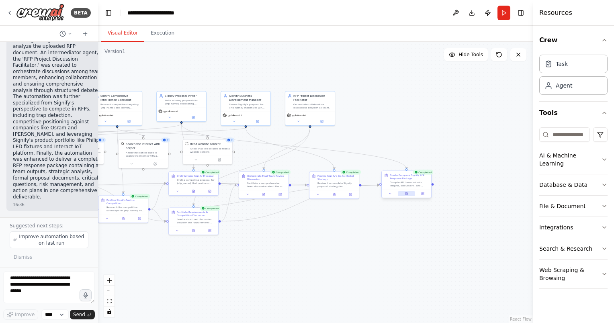
click at [407, 195] on icon at bounding box center [406, 193] width 3 height 3
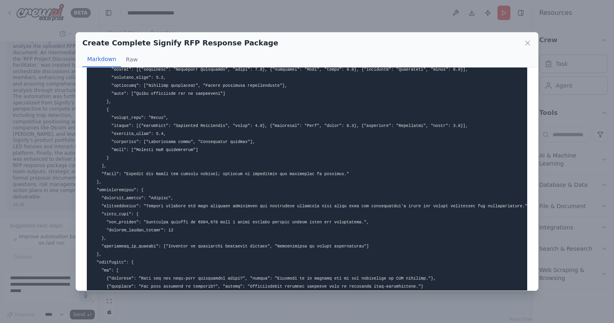
scroll to position [1000, 0]
